Goal: Information Seeking & Learning: Learn about a topic

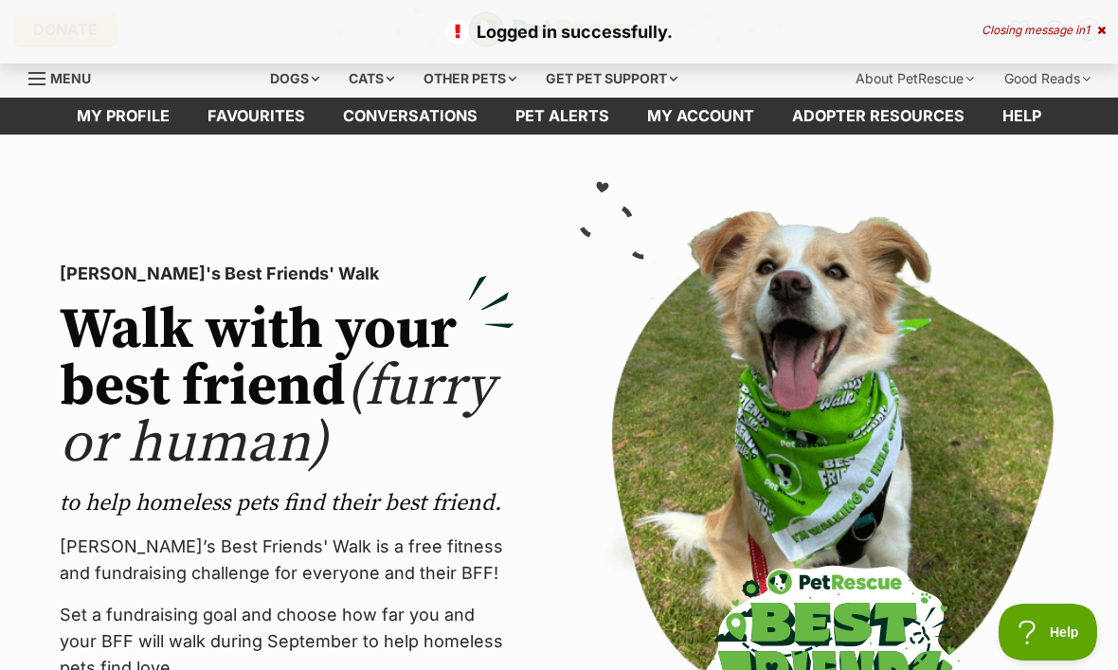
click at [295, 81] on div "Dogs" at bounding box center [295, 79] width 76 height 38
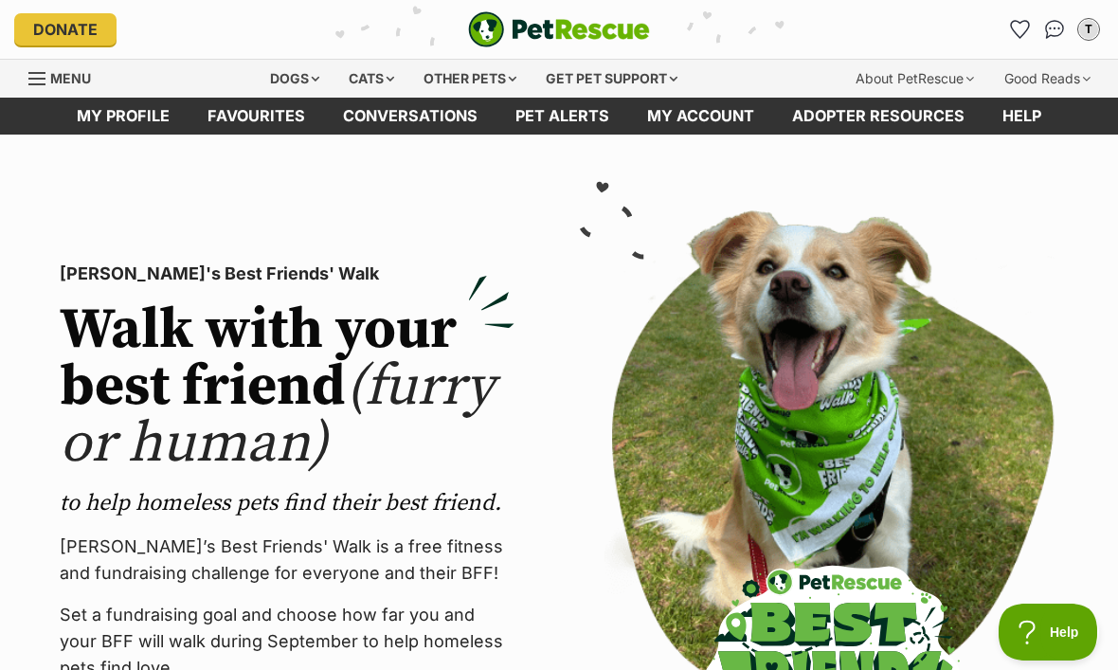
click at [309, 85] on div "Dogs" at bounding box center [295, 79] width 76 height 38
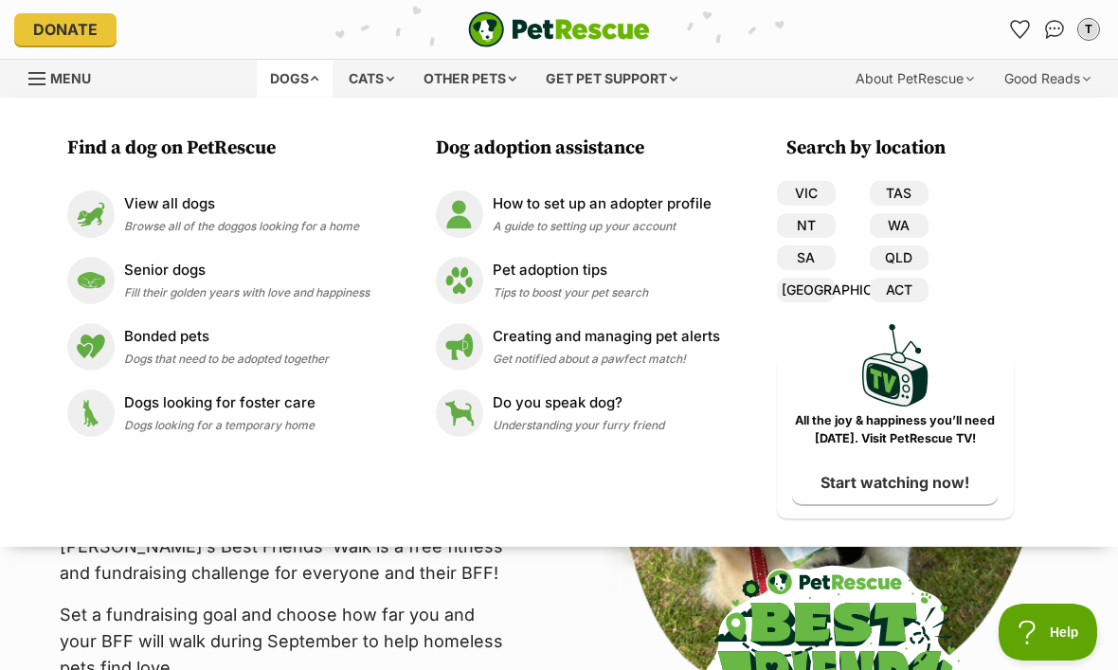
click at [799, 292] on link "[GEOGRAPHIC_DATA]" at bounding box center [806, 289] width 59 height 25
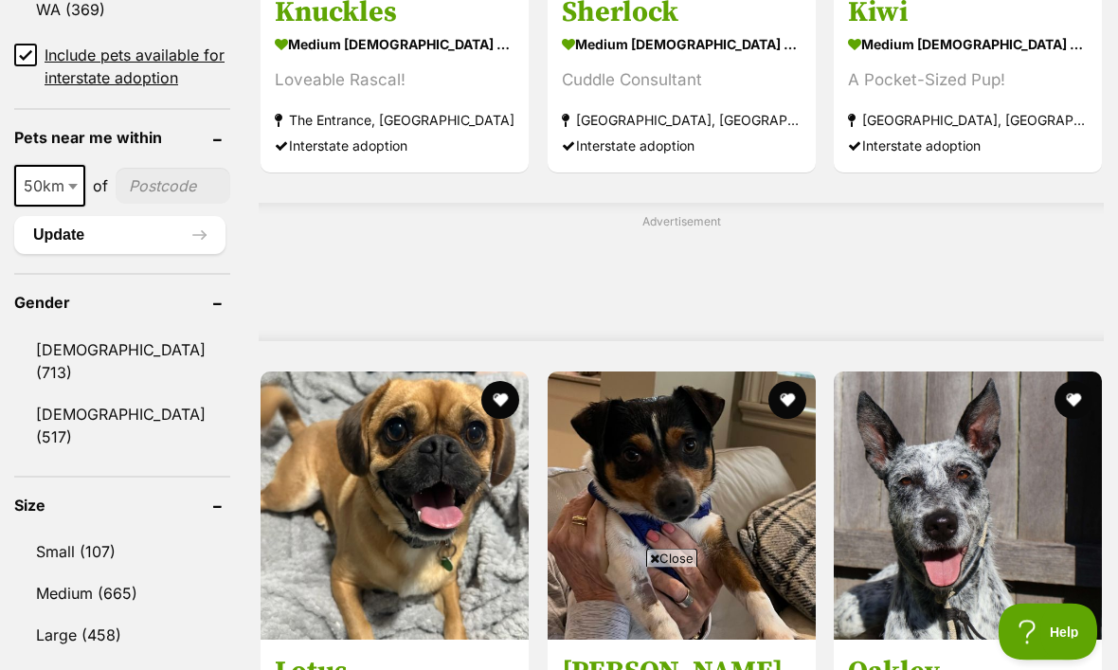
scroll to position [1430, 0]
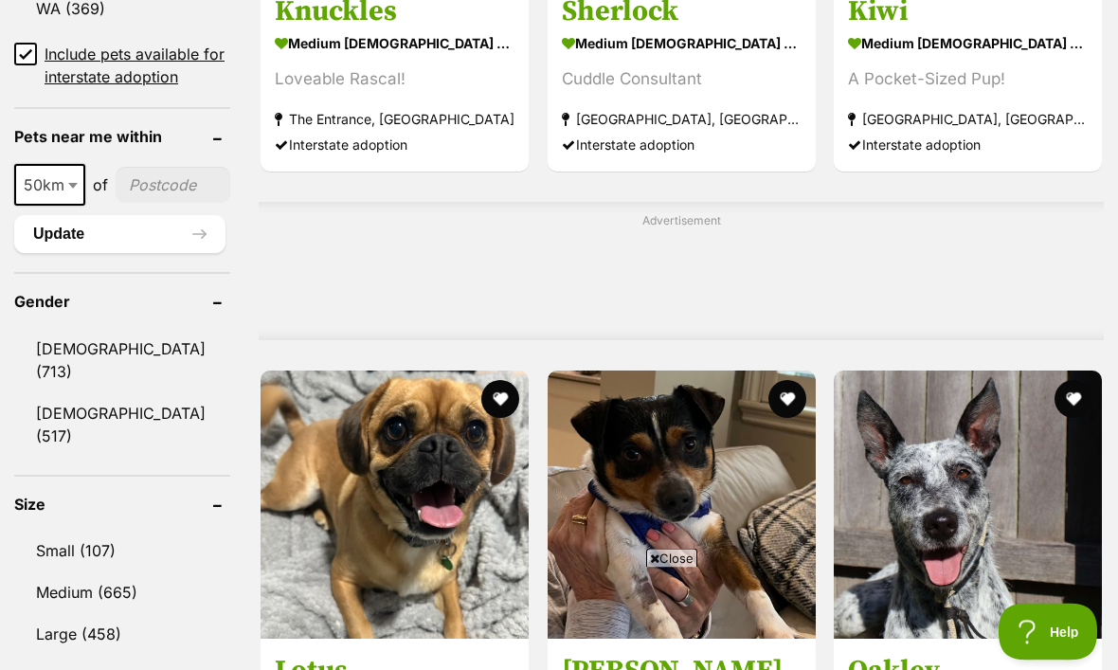
click at [90, 531] on link "Small (107)" at bounding box center [122, 551] width 216 height 40
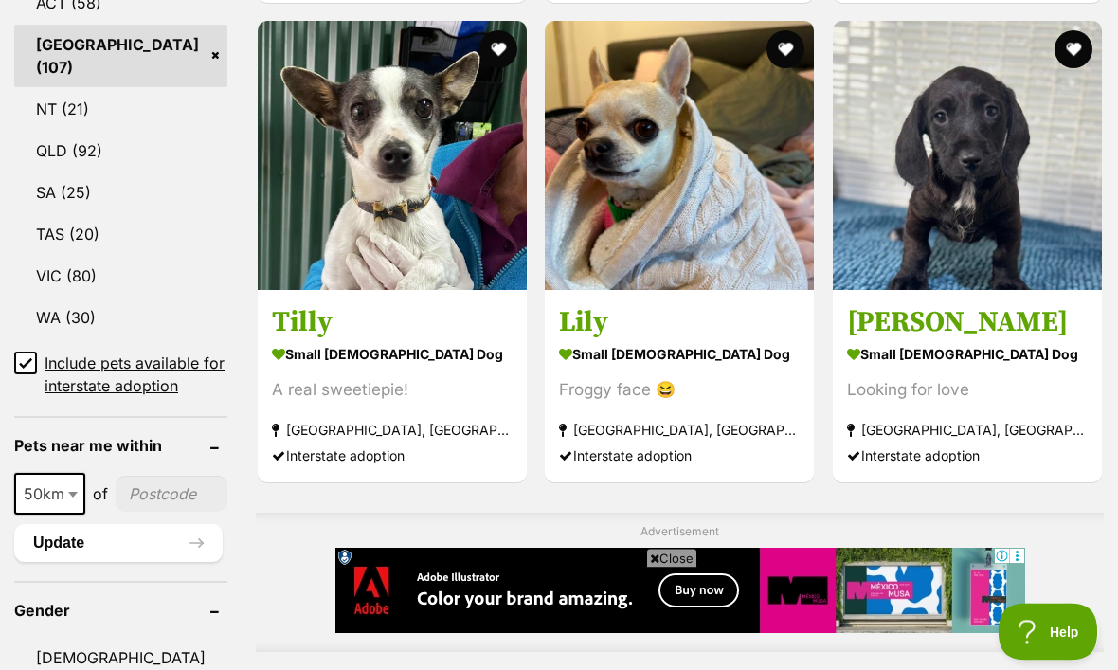
scroll to position [1127, 0]
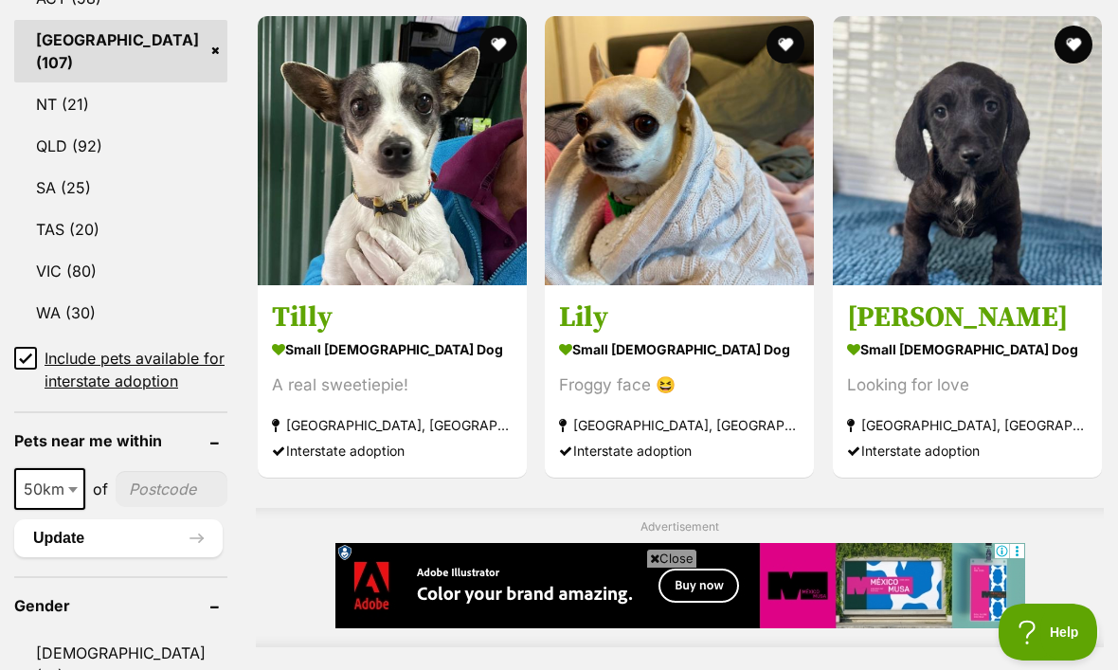
click at [584, 363] on strong "small female Dog" at bounding box center [679, 348] width 241 height 27
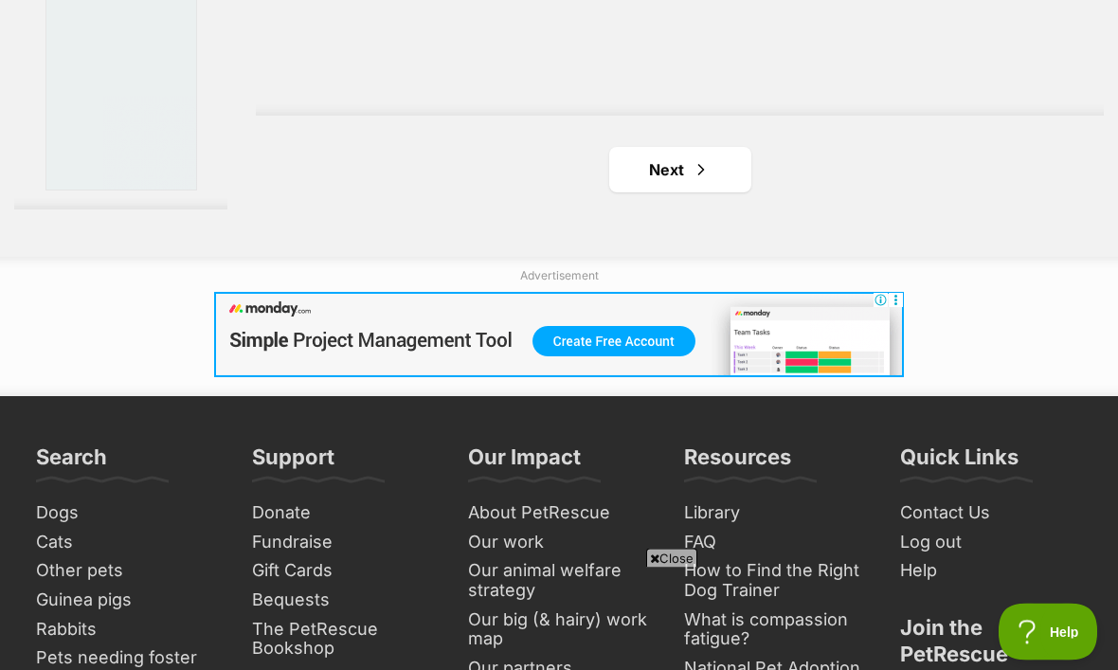
scroll to position [4402, 0]
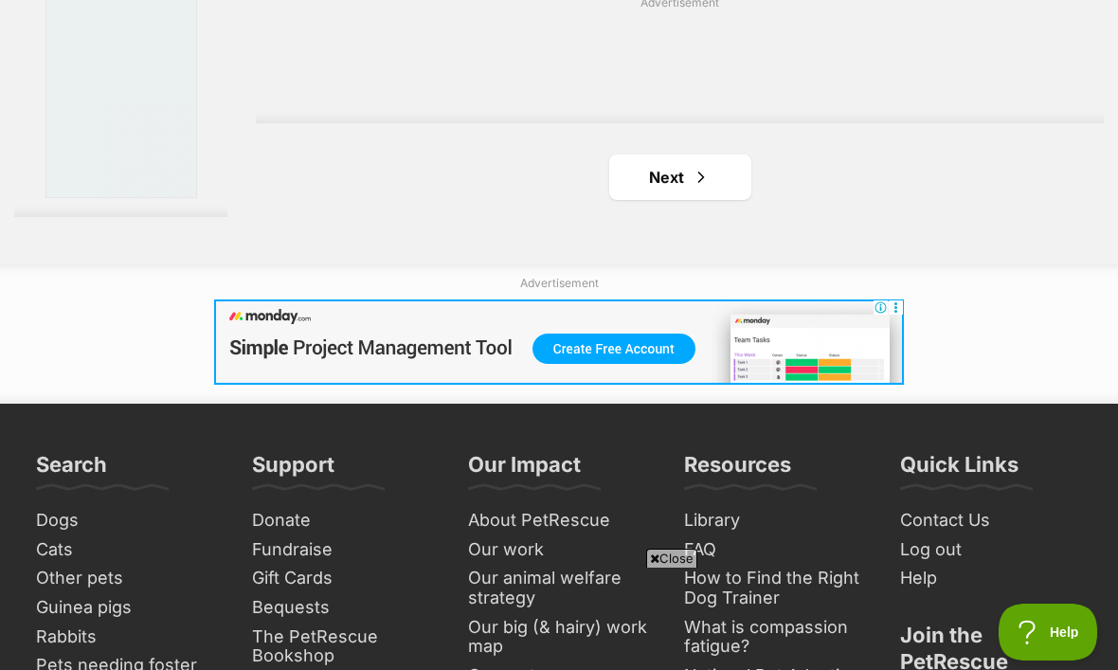
click at [691, 188] on span "Next page" at bounding box center [700, 177] width 19 height 23
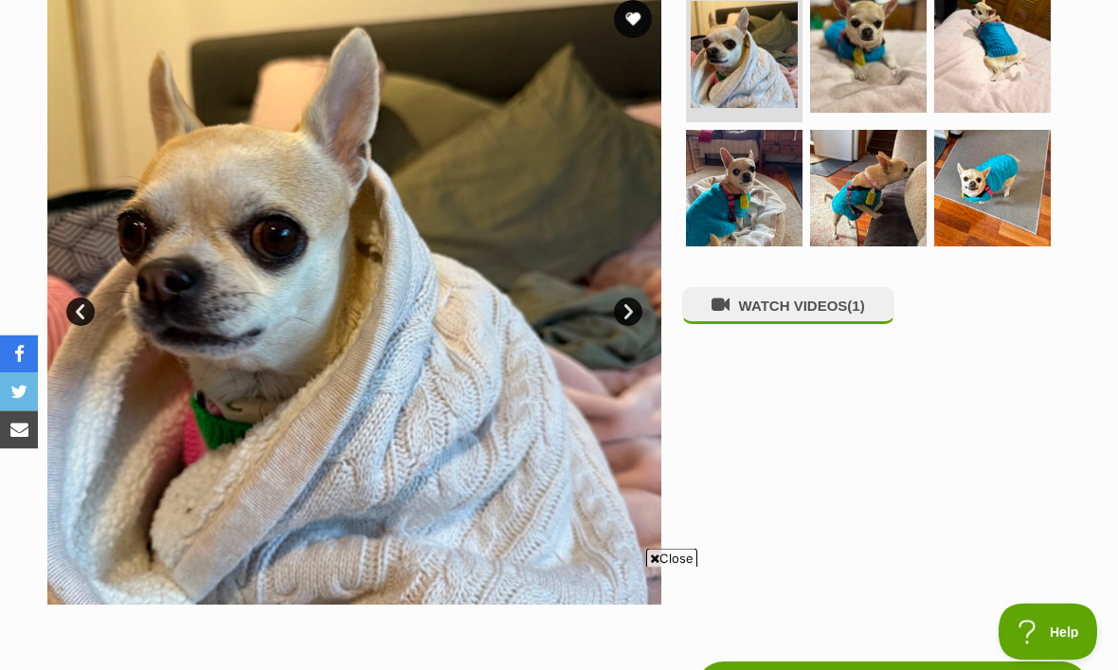
scroll to position [403, 0]
click at [627, 316] on link "Next" at bounding box center [628, 311] width 28 height 28
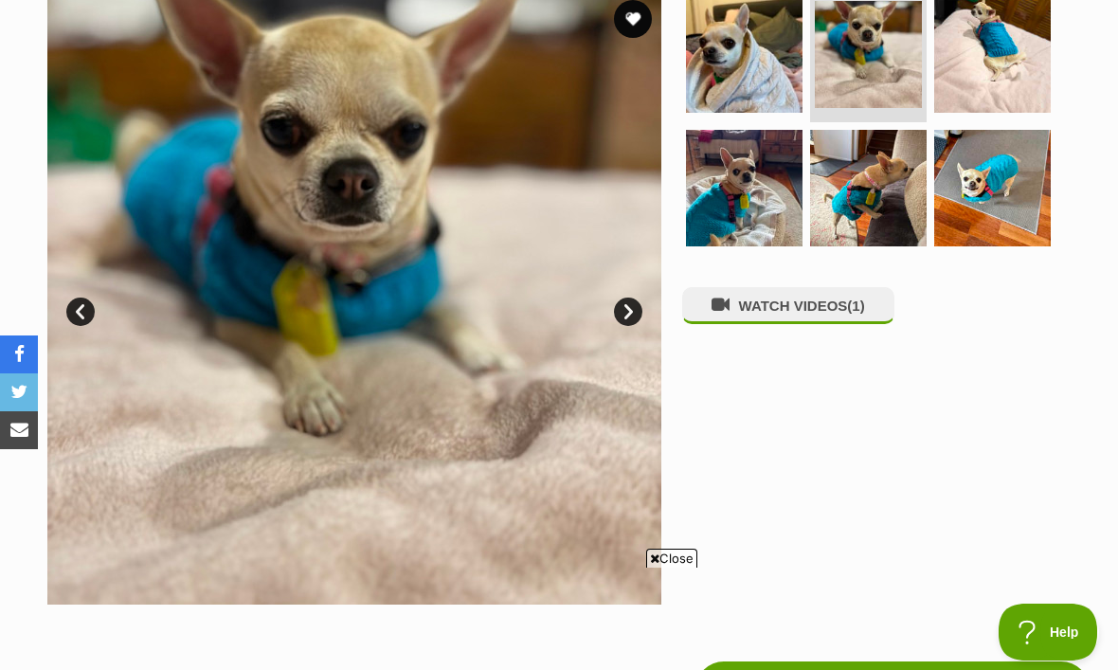
click at [632, 309] on link "Next" at bounding box center [628, 311] width 28 height 28
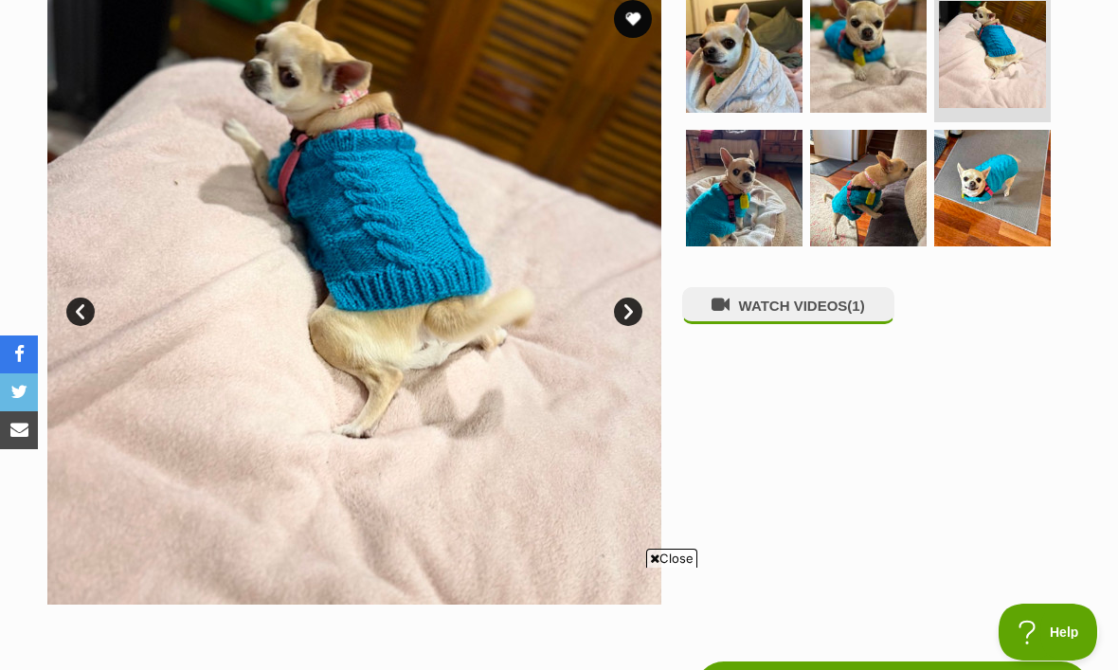
click at [621, 318] on link "Next" at bounding box center [628, 311] width 28 height 28
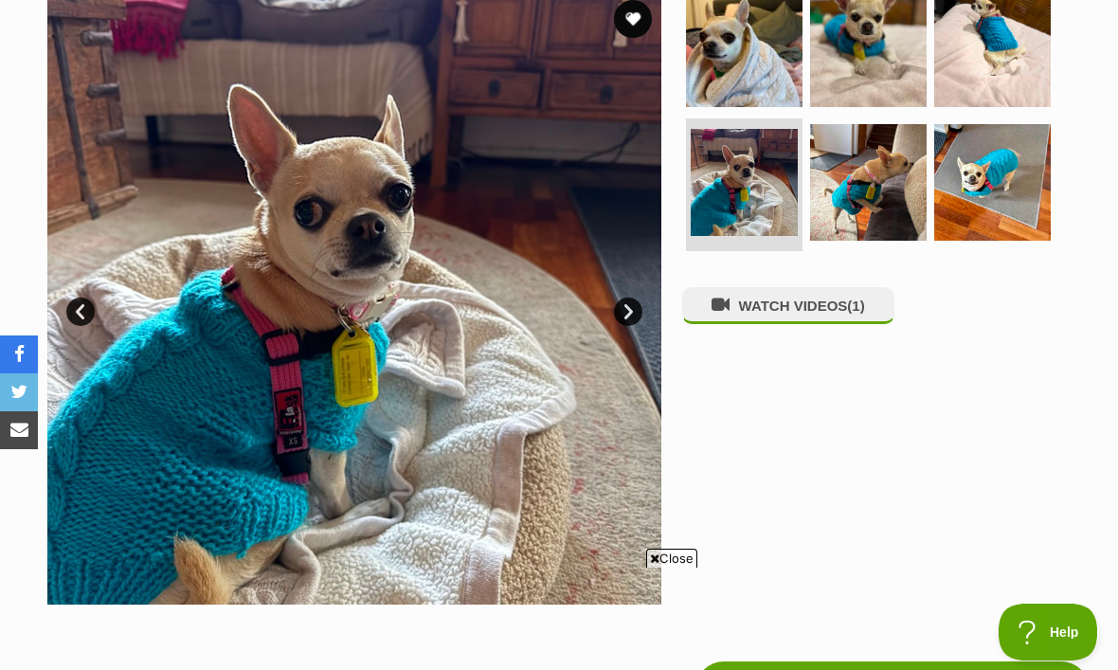
click at [632, 318] on link "Next" at bounding box center [628, 311] width 28 height 28
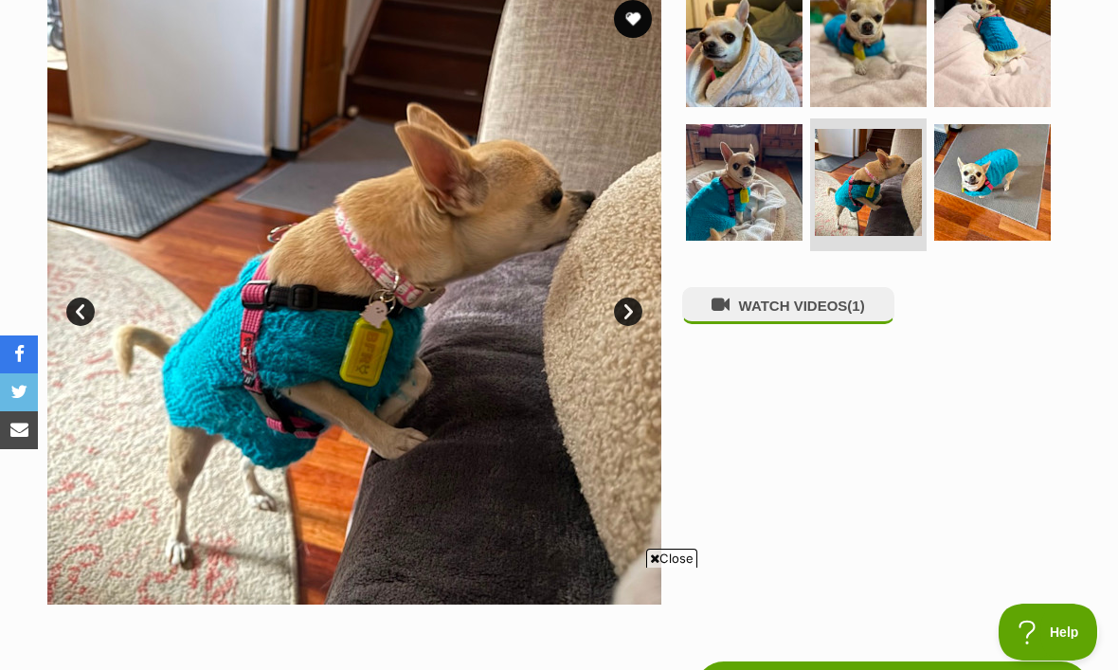
click at [635, 315] on link "Next" at bounding box center [628, 311] width 28 height 28
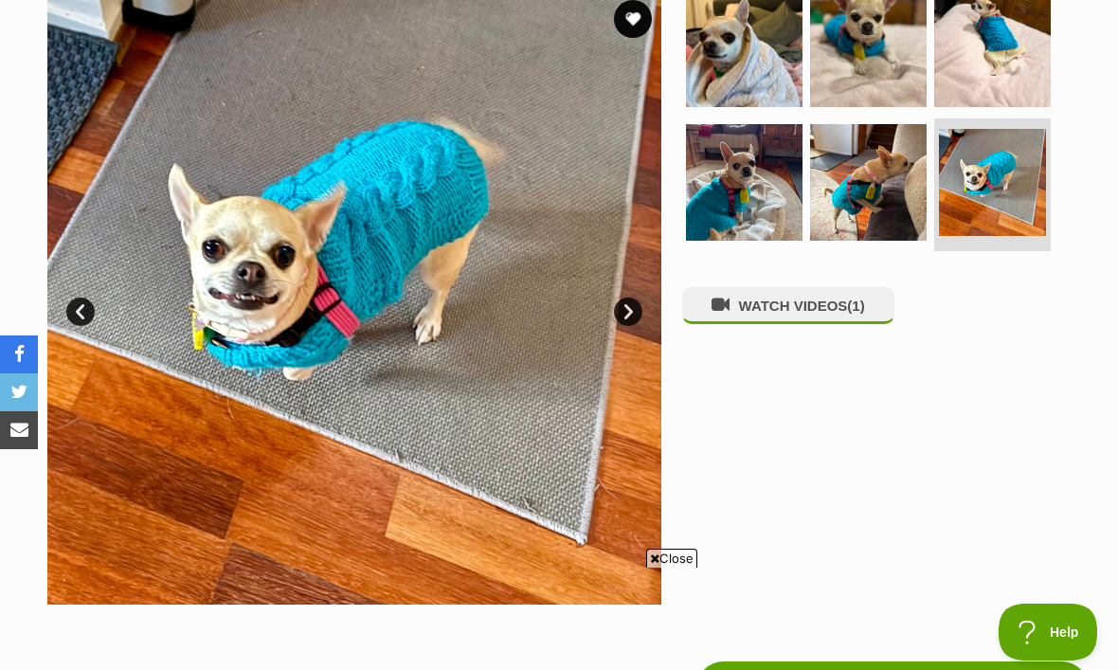
click at [622, 321] on link "Next" at bounding box center [628, 311] width 28 height 28
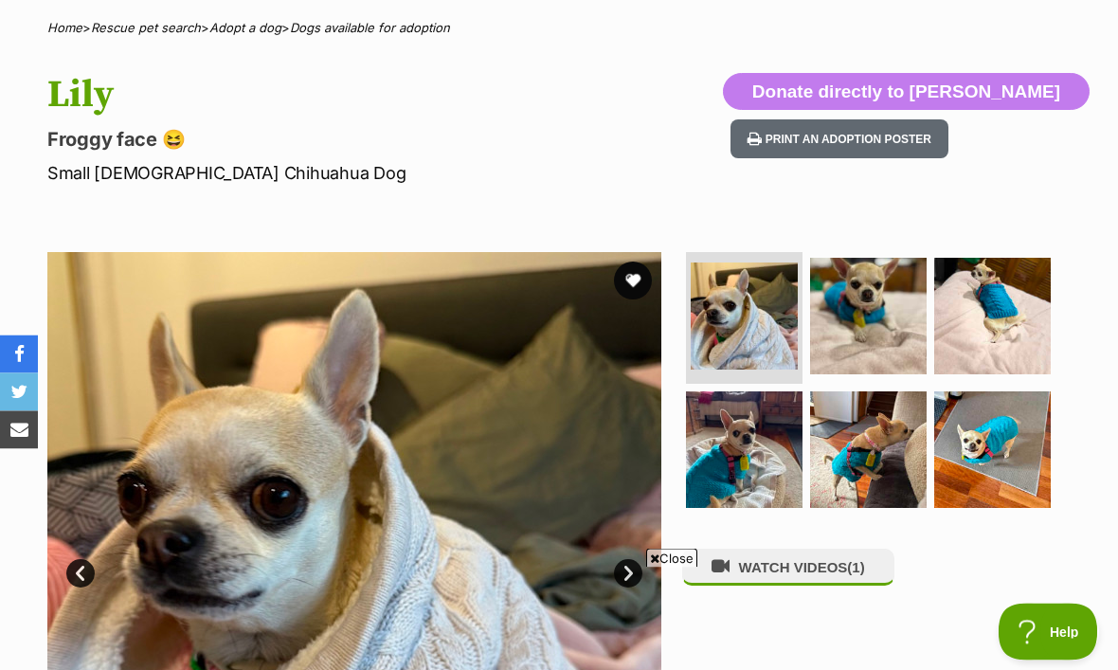
scroll to position [83, 0]
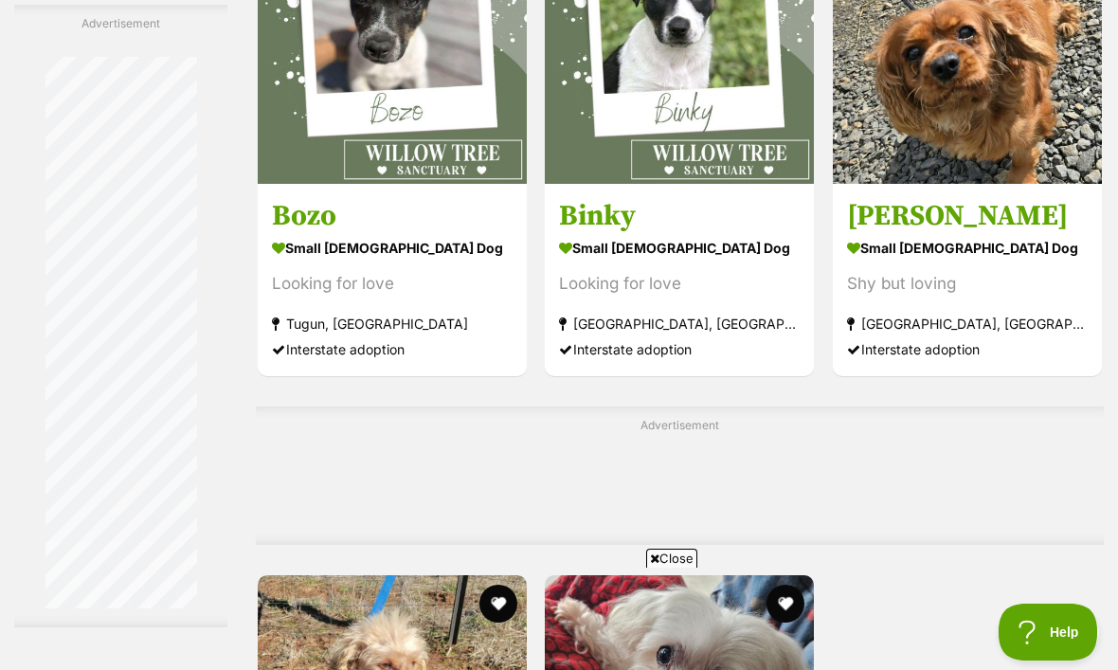
click at [618, 362] on section "small male Dog Looking for love Murwillumbah South, NSW Interstate adoption" at bounding box center [679, 298] width 241 height 128
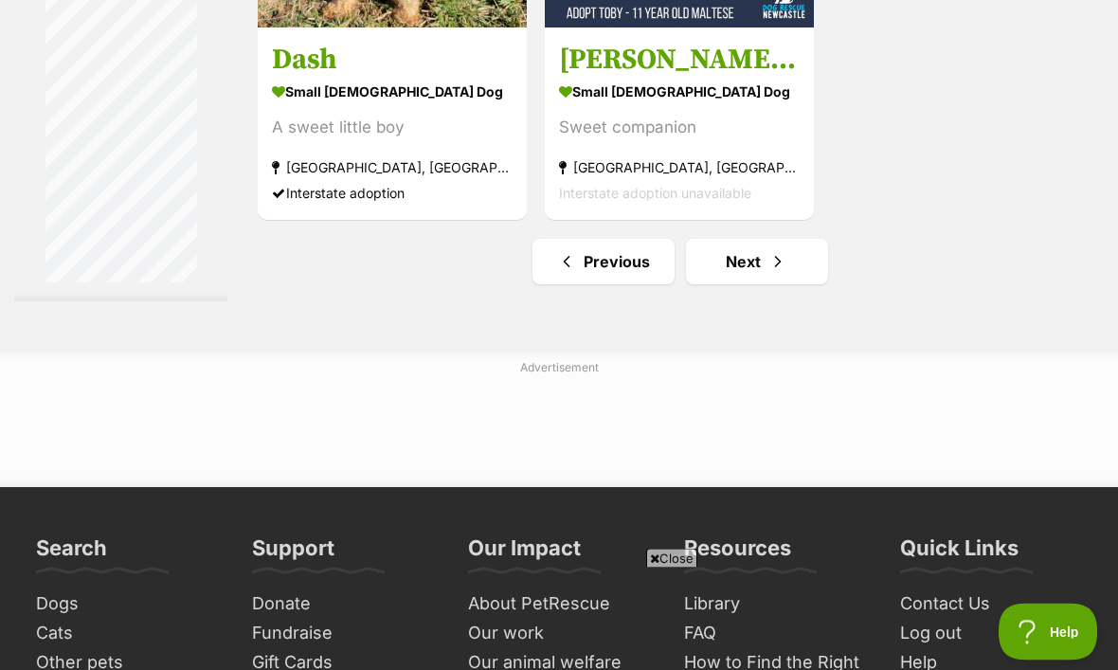
scroll to position [4318, 0]
click at [732, 284] on link "Next" at bounding box center [757, 261] width 142 height 45
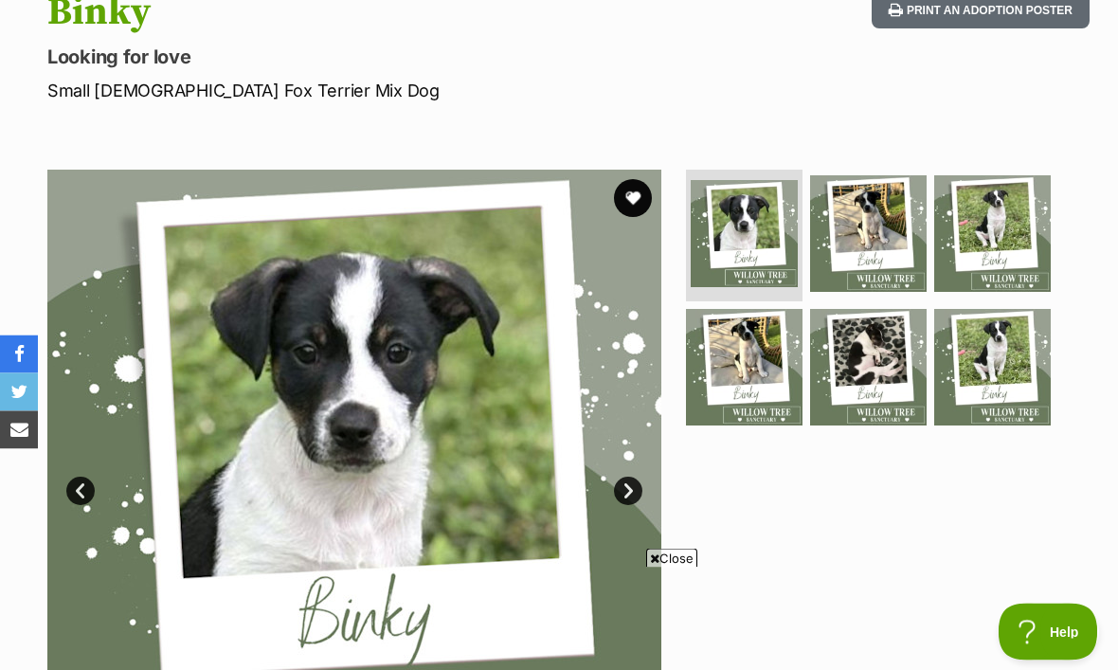
scroll to position [222, 0]
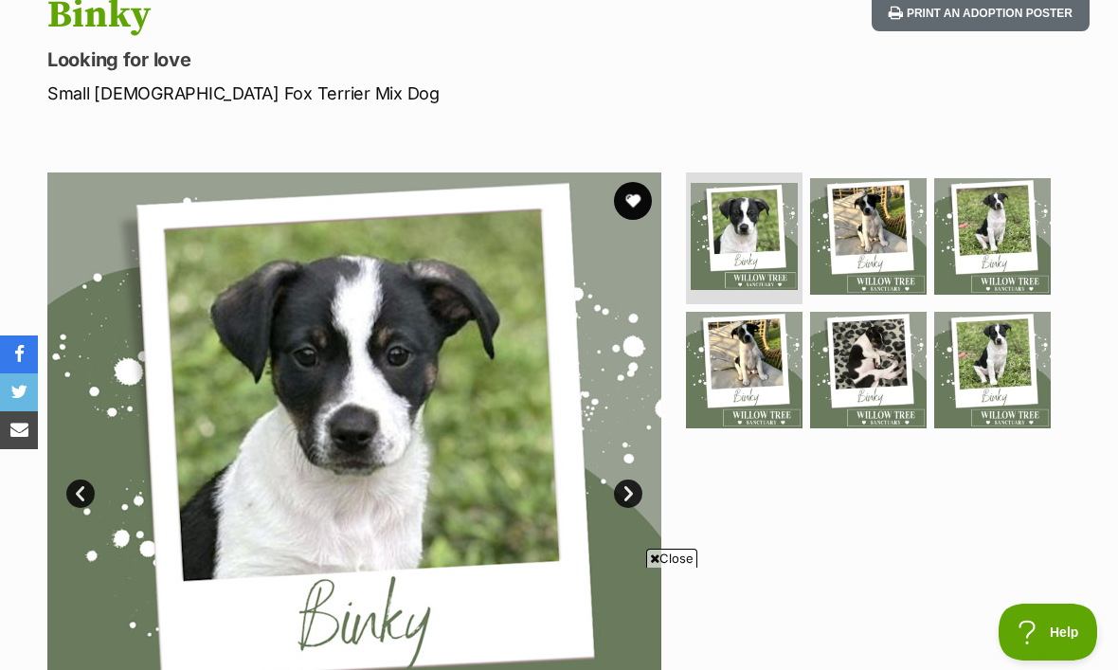
click at [865, 225] on img at bounding box center [868, 236] width 116 height 116
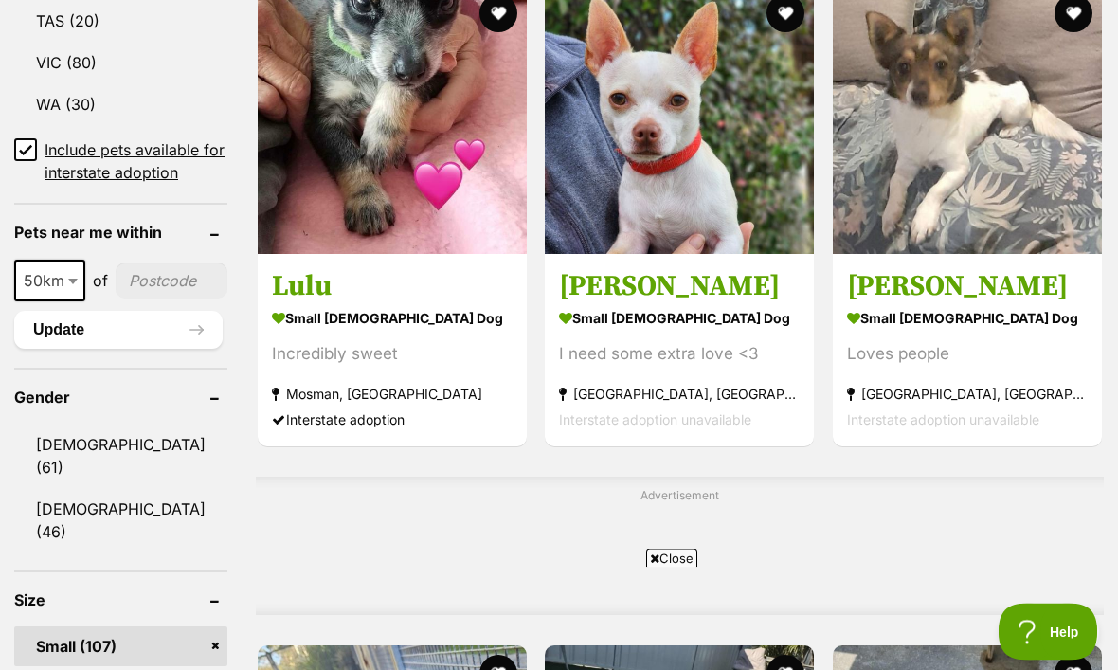
scroll to position [1335, 0]
click at [924, 331] on strong "small male Dog" at bounding box center [967, 317] width 241 height 27
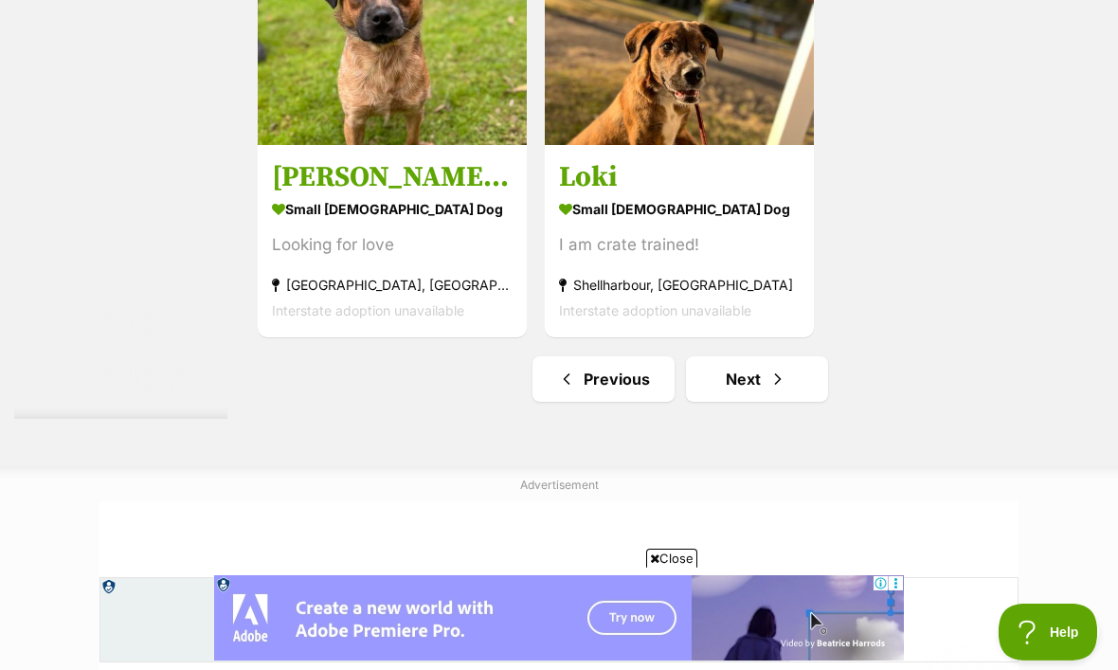
scroll to position [0, 0]
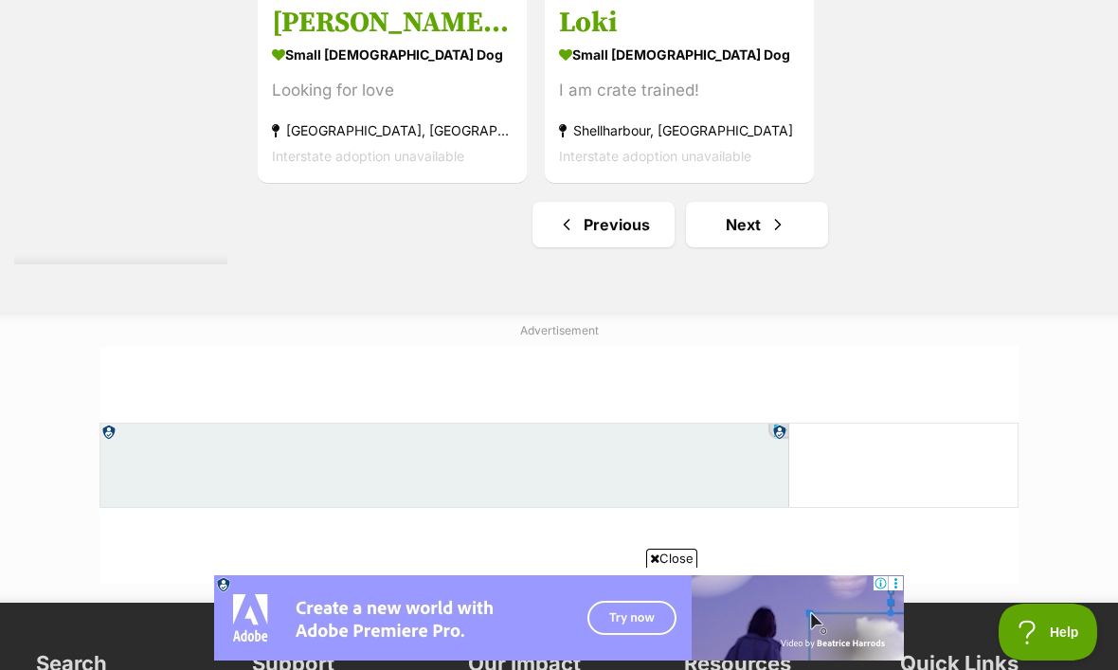
click at [740, 247] on link "Next" at bounding box center [757, 224] width 142 height 45
click at [743, 247] on link "Next" at bounding box center [757, 224] width 142 height 45
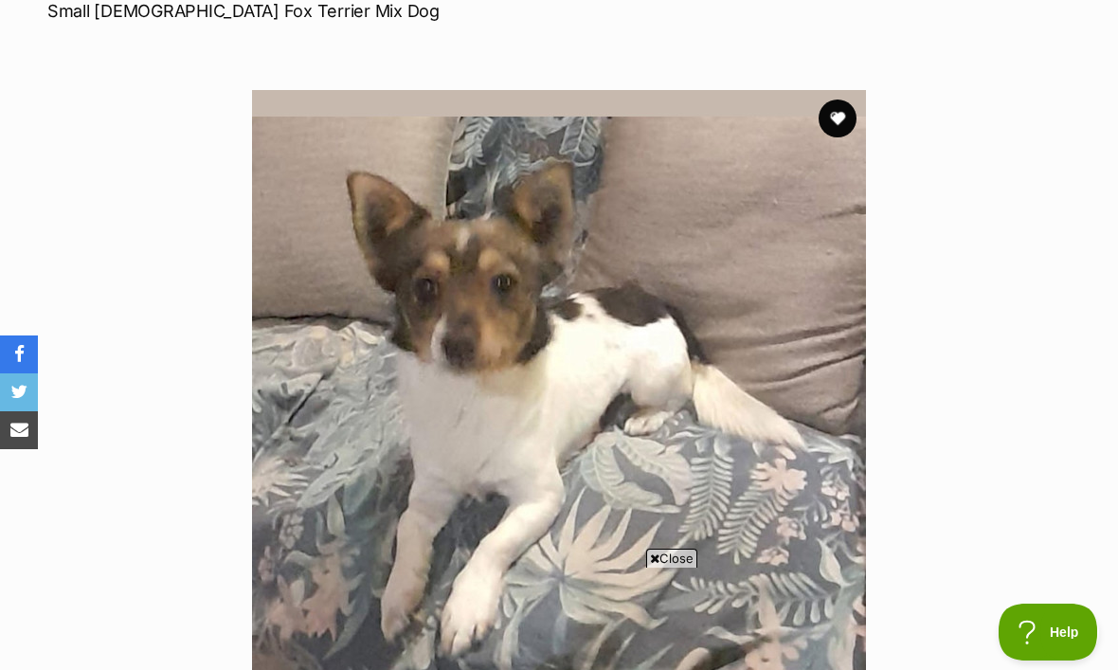
scroll to position [302, 0]
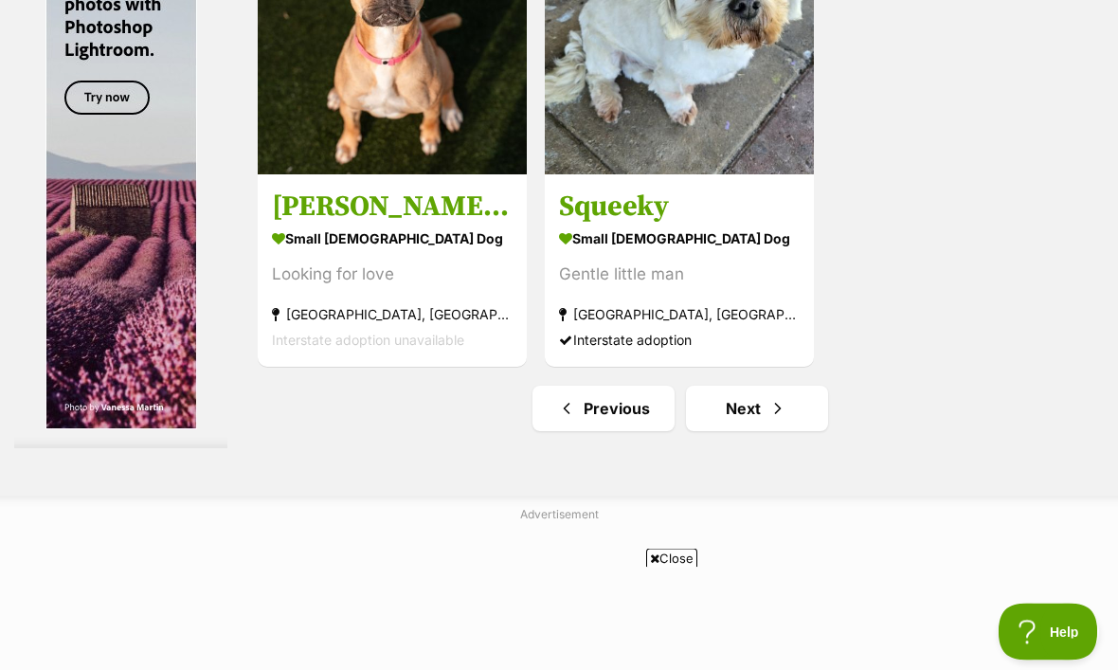
scroll to position [4171, 0]
click at [293, 252] on strong "small female Dog" at bounding box center [392, 237] width 241 height 27
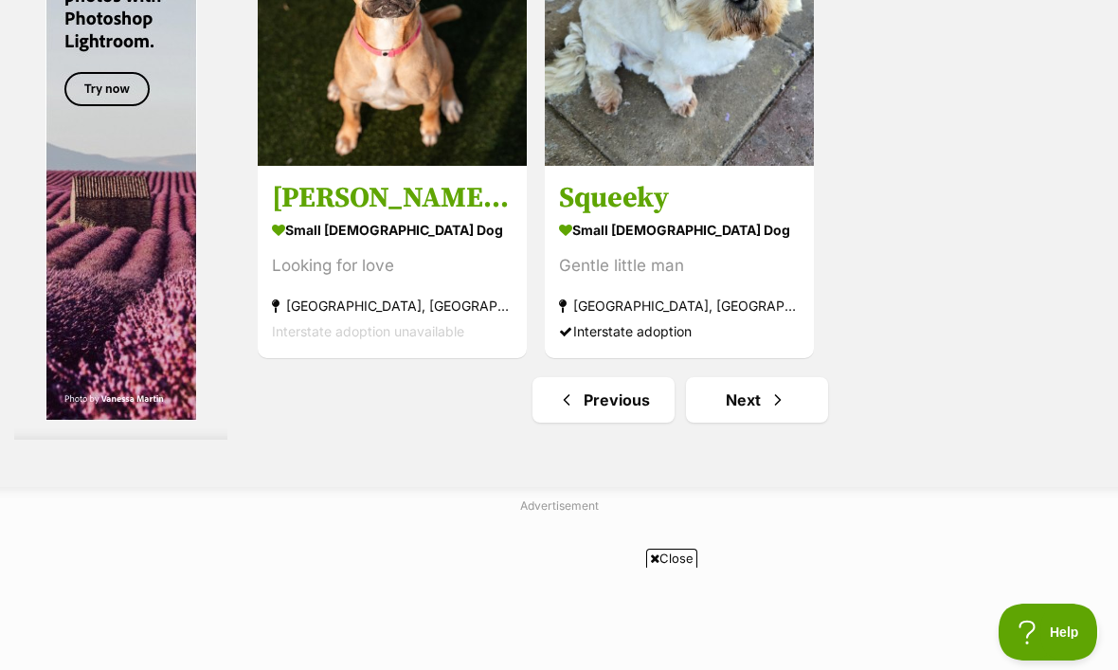
scroll to position [4189, 0]
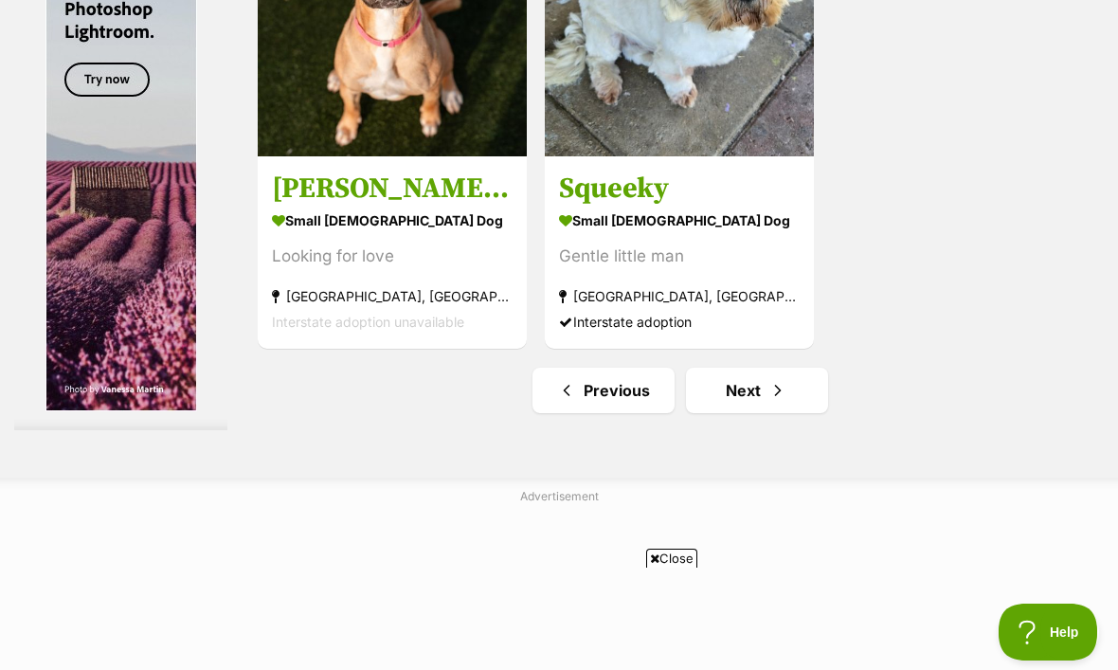
click at [734, 413] on link "Next" at bounding box center [757, 389] width 142 height 45
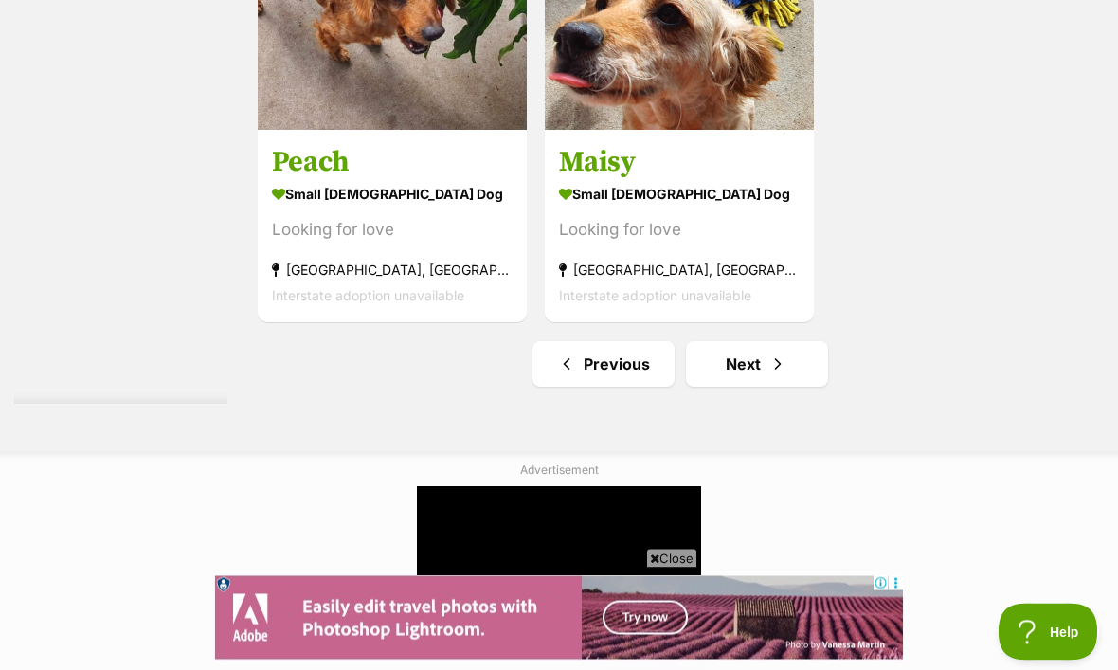
scroll to position [4215, 0]
click at [743, 386] on link "Next" at bounding box center [757, 363] width 142 height 45
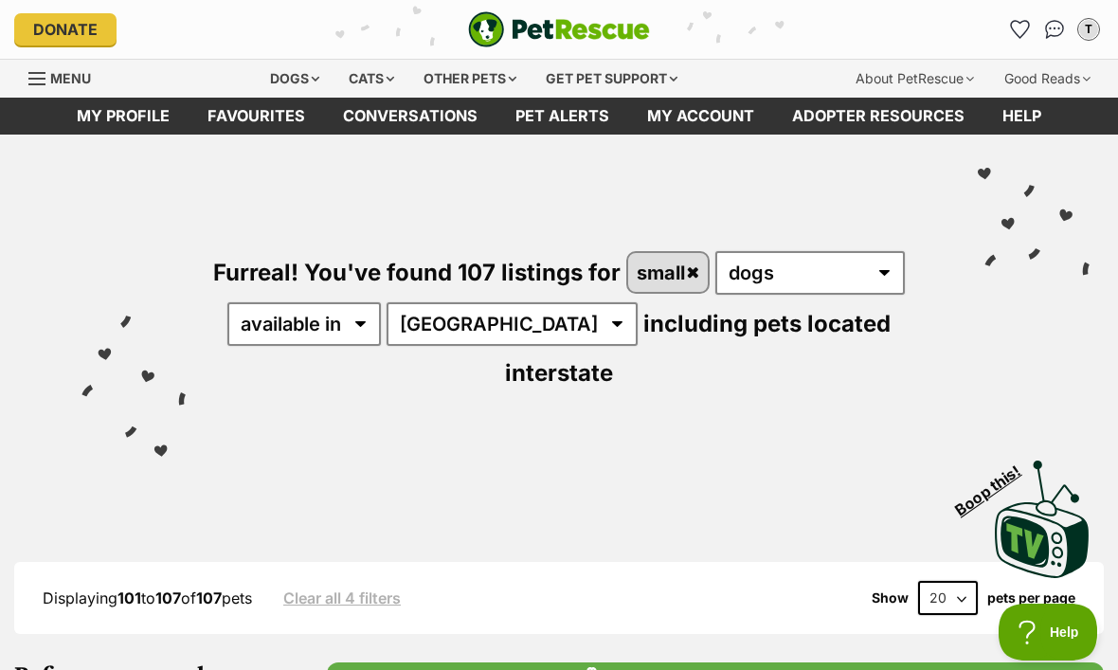
click at [1019, 23] on icon "Favourites" at bounding box center [1020, 29] width 18 height 17
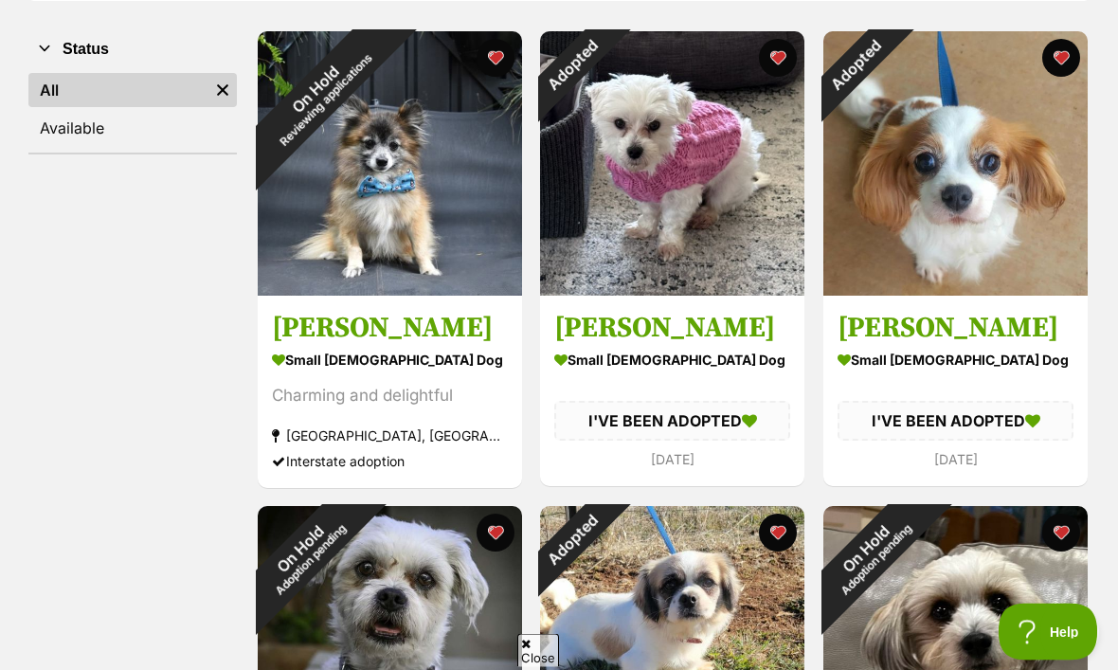
scroll to position [363, 0]
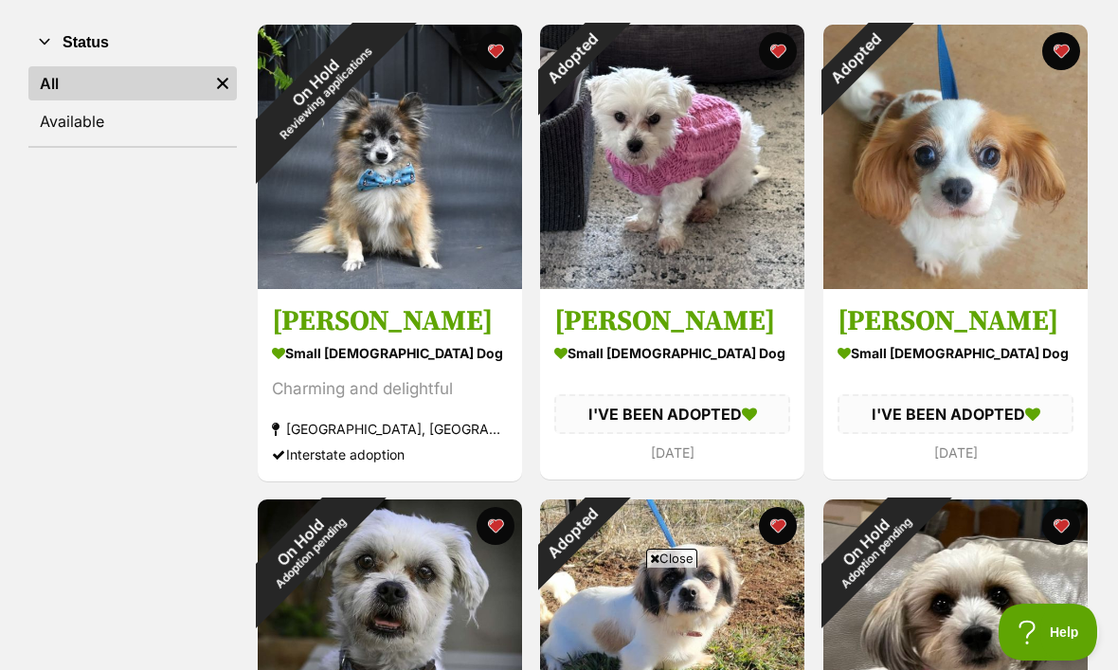
click at [383, 150] on div "On Hold Reviewing applications" at bounding box center [320, 87] width 125 height 125
